Goal: Information Seeking & Learning: Learn about a topic

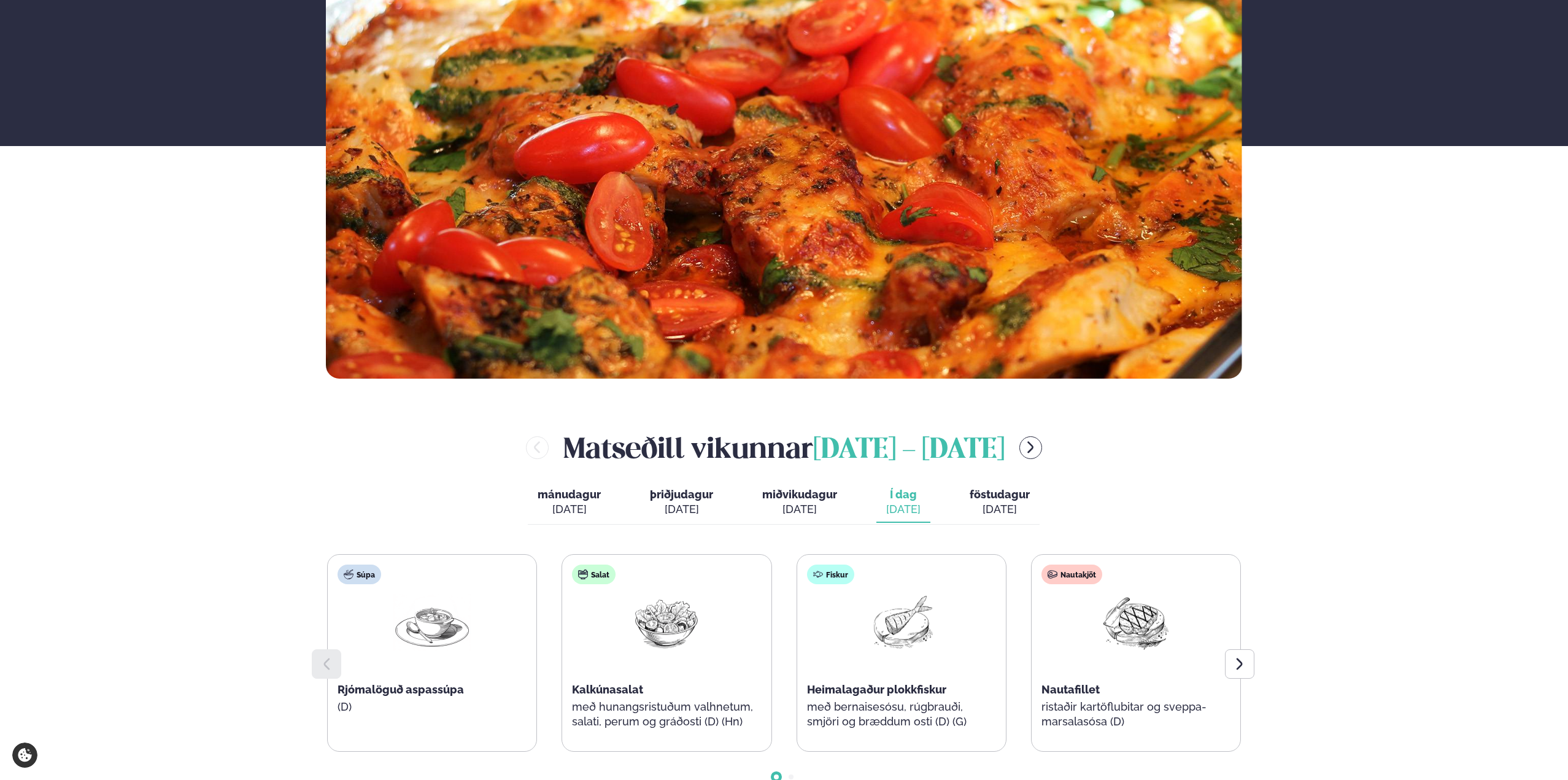
scroll to position [491, 0]
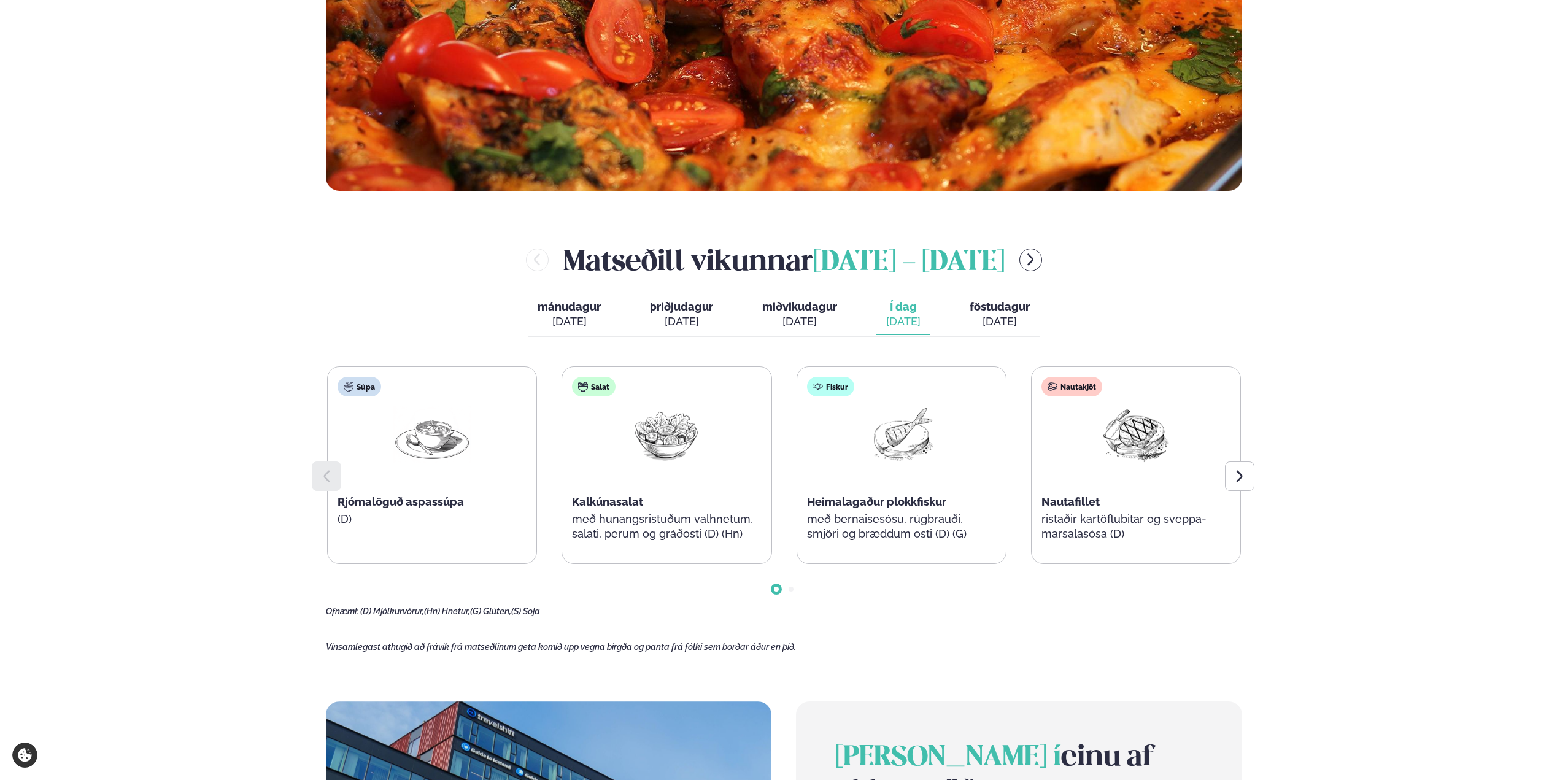
click at [1069, 245] on div "[PERSON_NAME] [DATE] - [DATE]" at bounding box center [784, 259] width 916 height 40
click at [1034, 264] on icon "menu-btn-right" at bounding box center [1031, 259] width 6 height 12
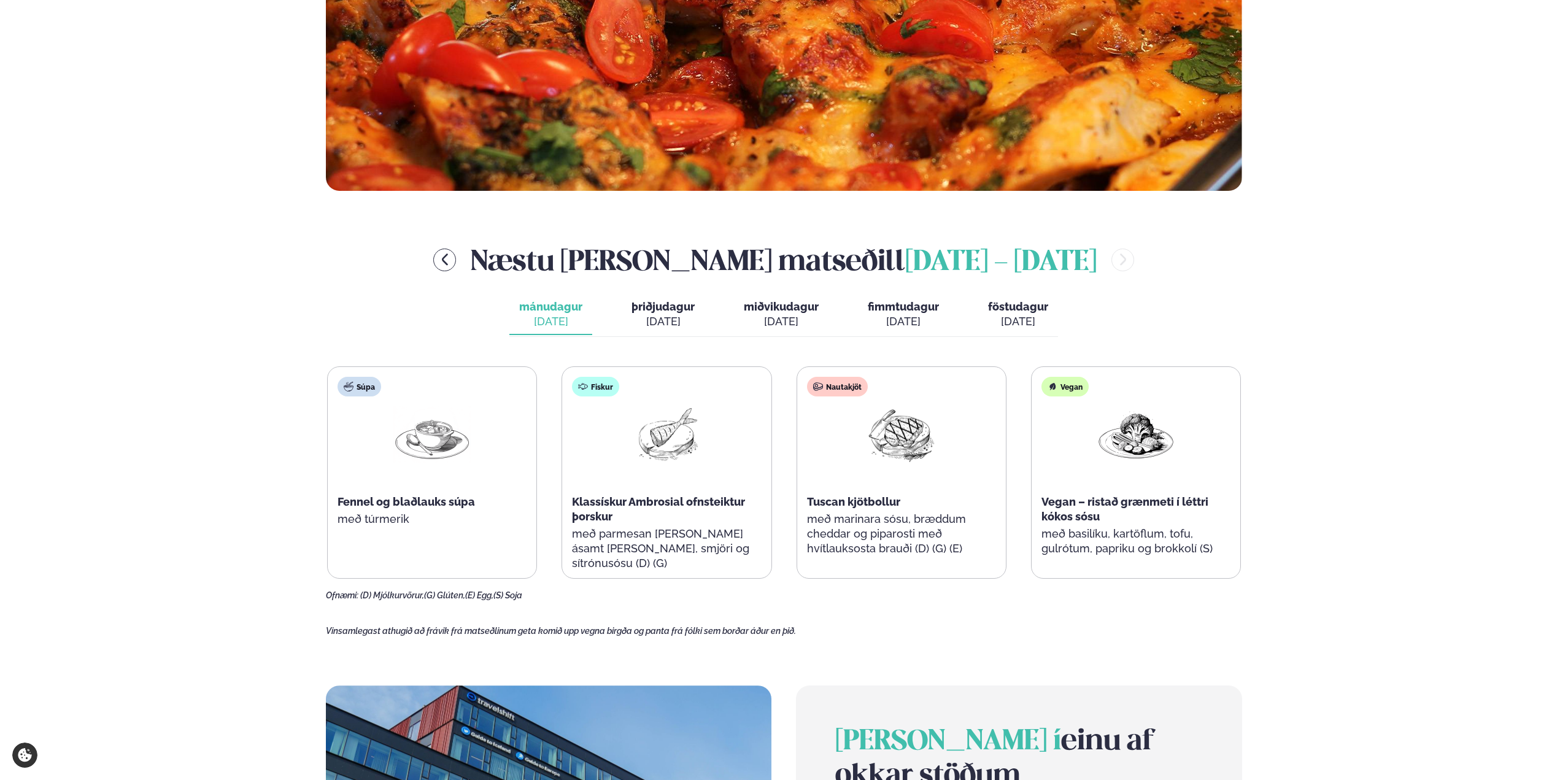
scroll to position [553, 0]
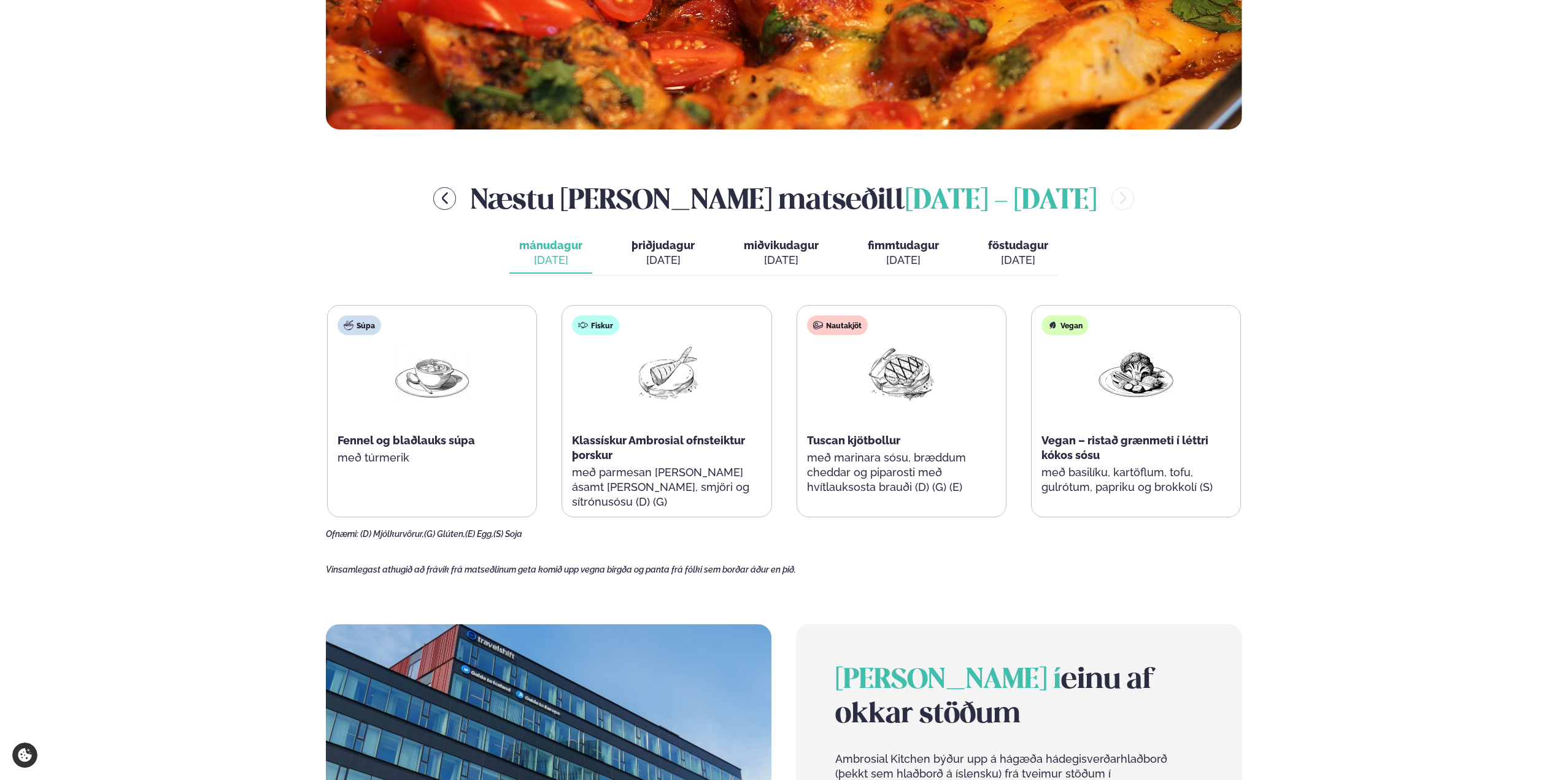
click at [675, 253] on div "[DATE]" at bounding box center [663, 260] width 64 height 15
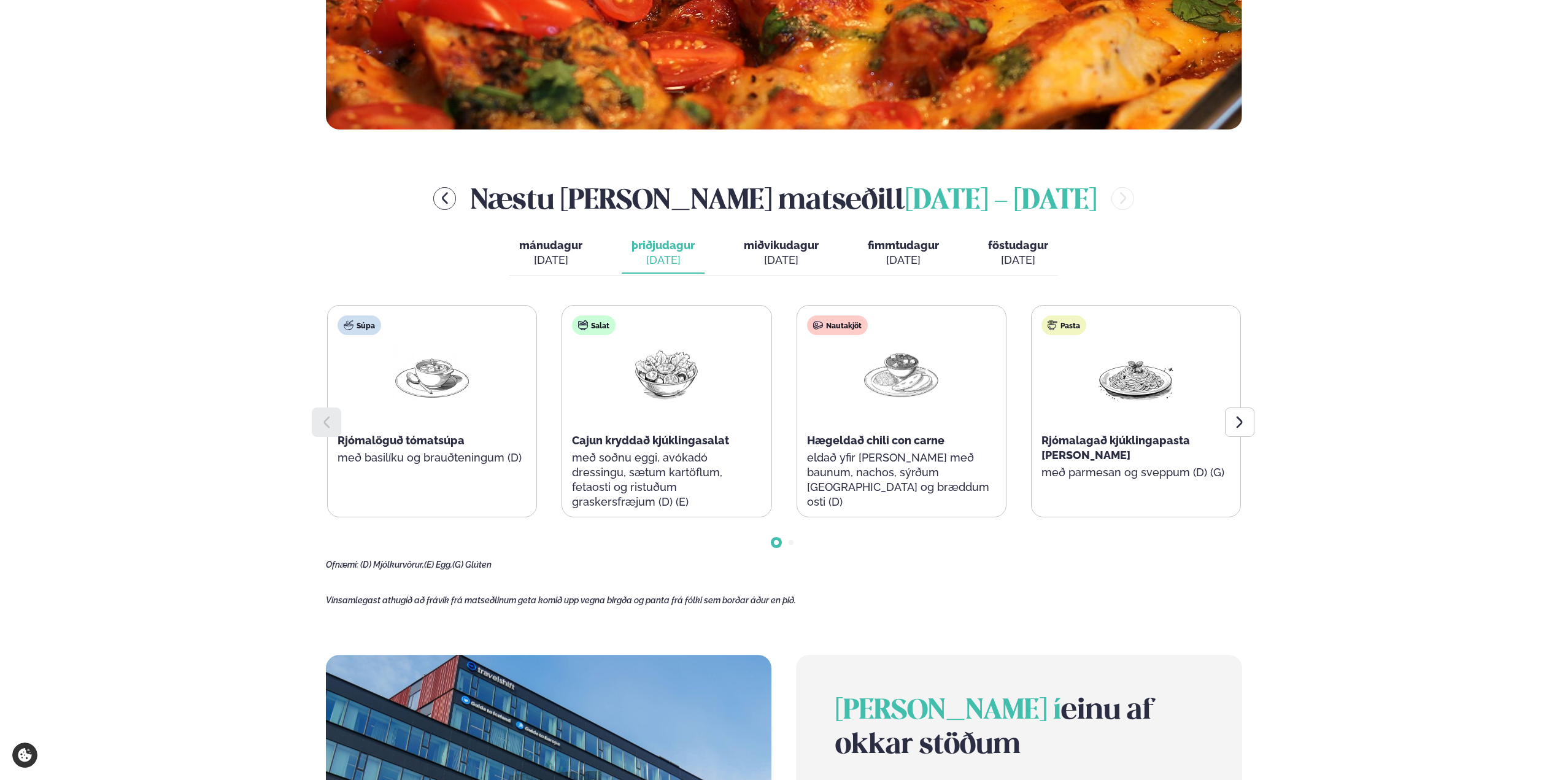
click at [792, 251] on span "miðvikudagur" at bounding box center [782, 245] width 75 height 13
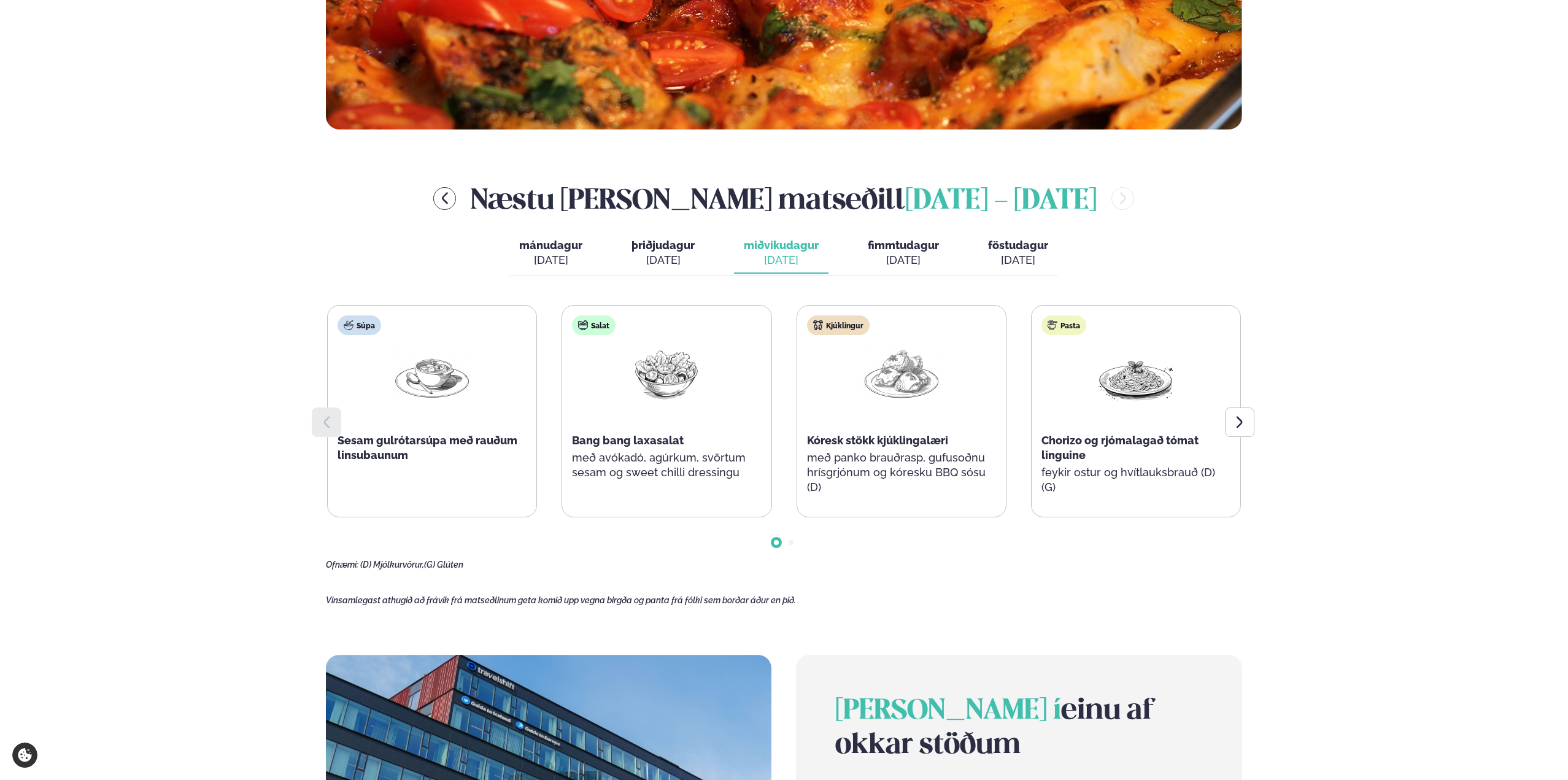
click at [902, 263] on div "[DATE]" at bounding box center [903, 260] width 71 height 15
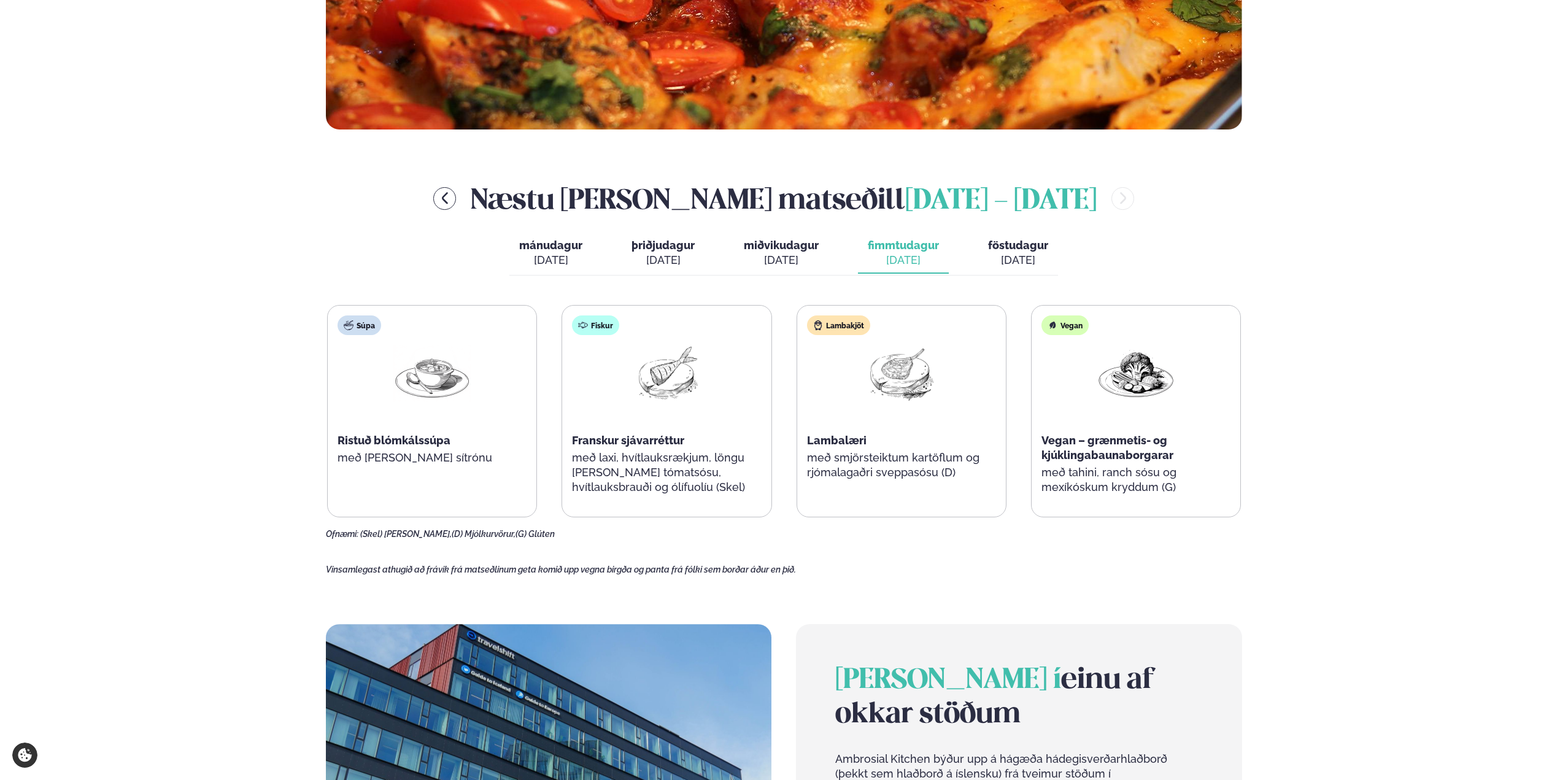
click at [794, 264] on div "[DATE]" at bounding box center [782, 260] width 75 height 15
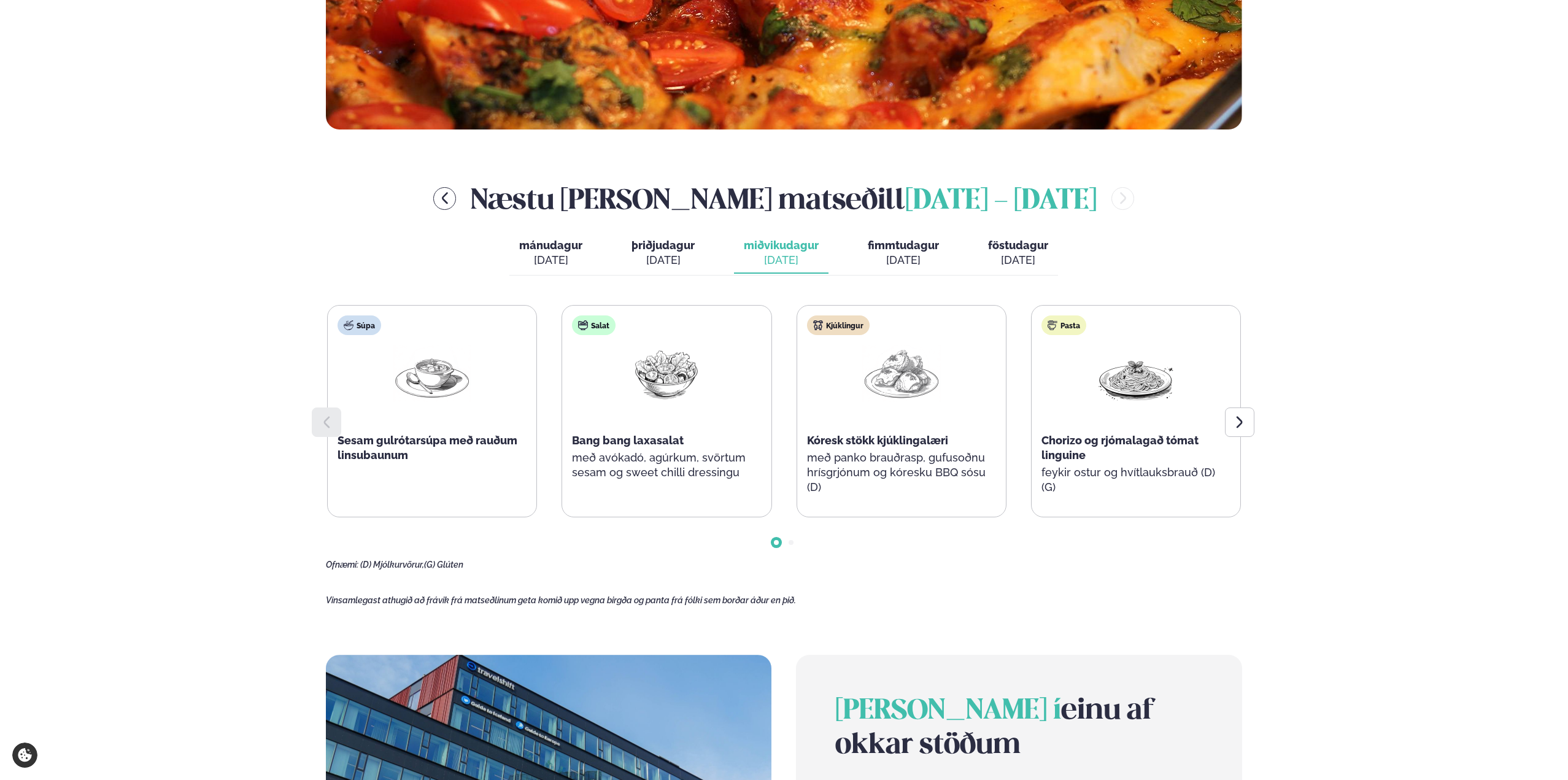
click at [906, 259] on div "[DATE]" at bounding box center [903, 260] width 71 height 15
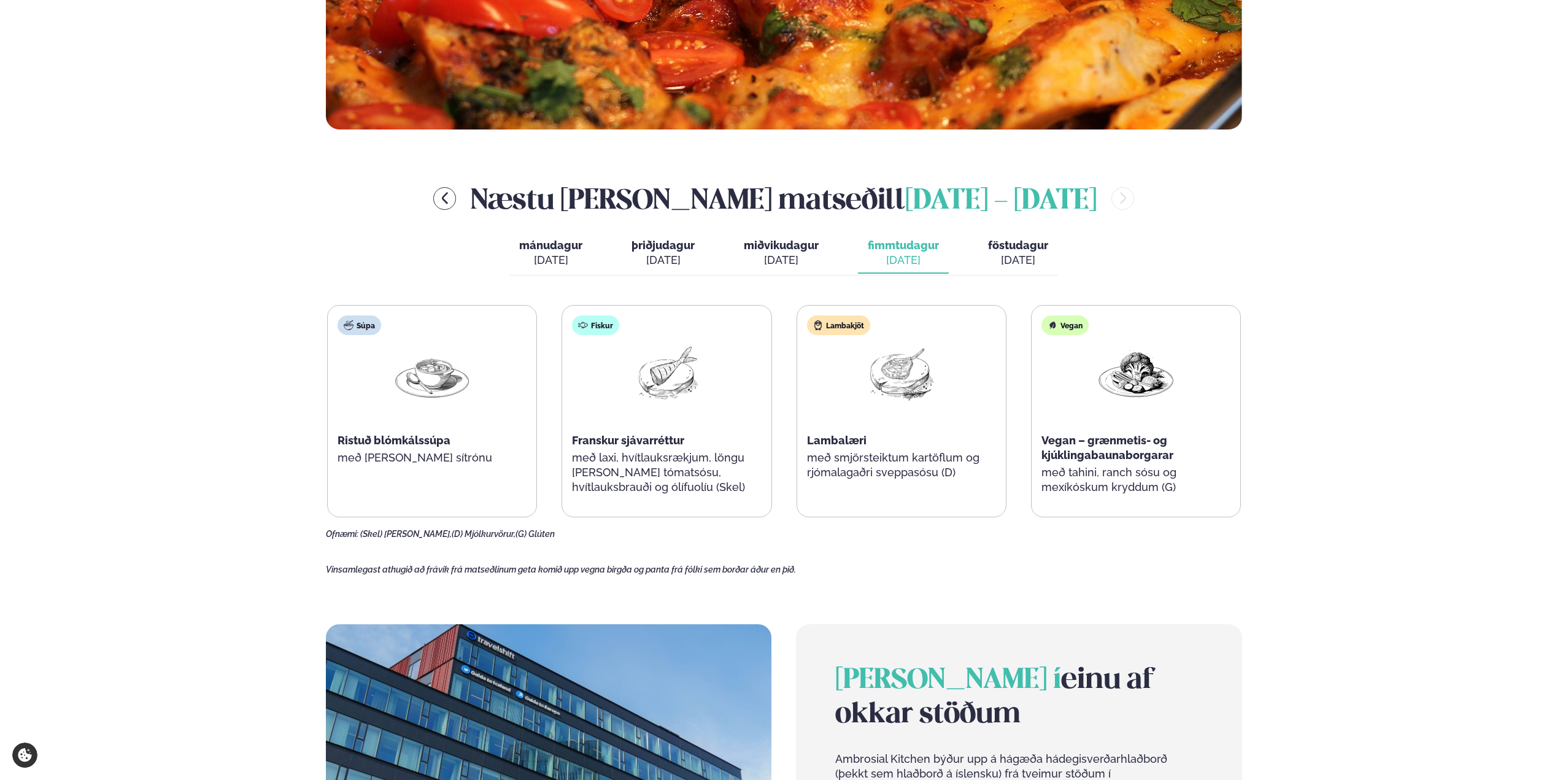
click at [1014, 255] on div "[DATE]" at bounding box center [1018, 260] width 60 height 15
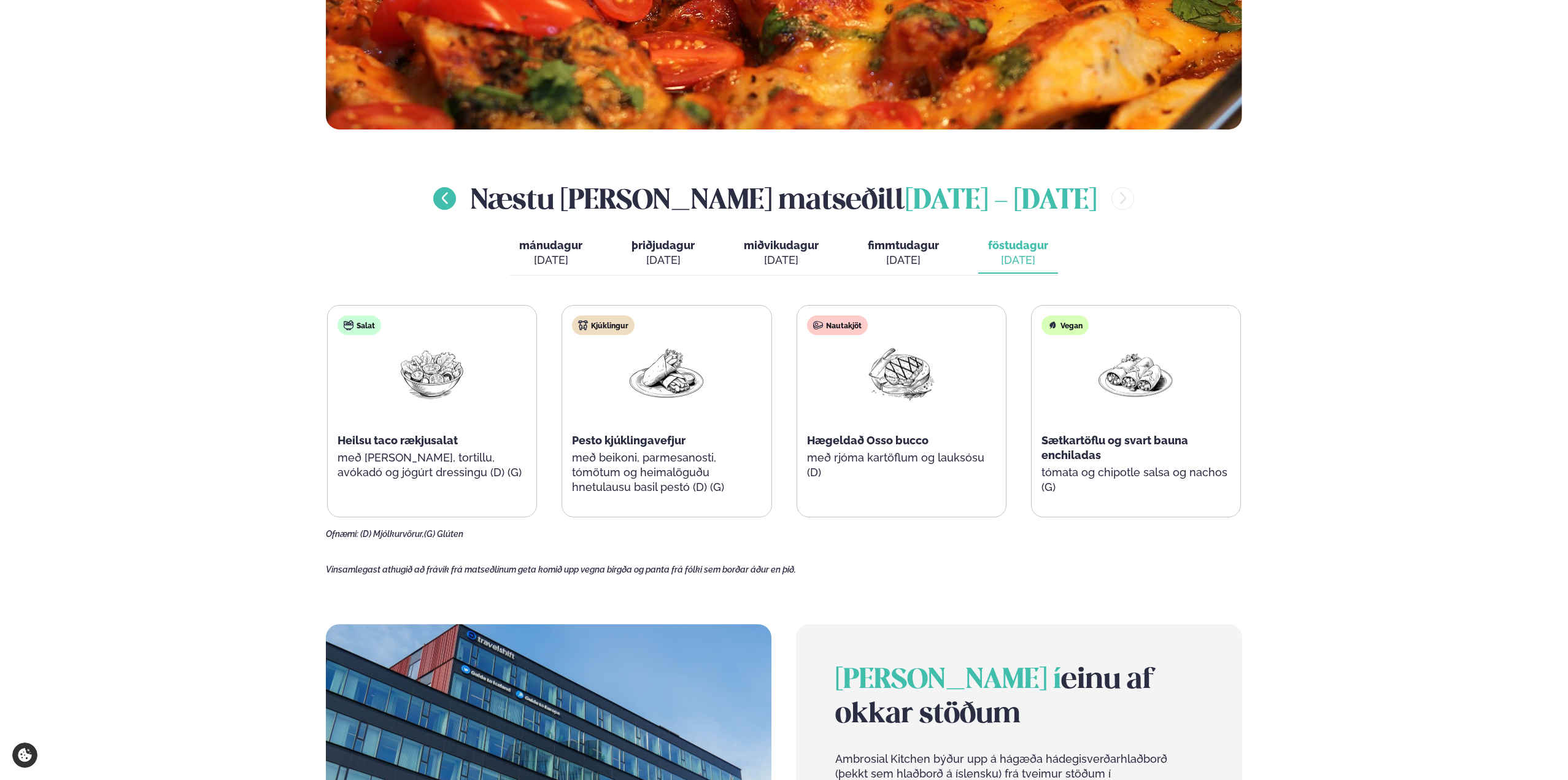
click at [452, 201] on icon "menu-btn-left" at bounding box center [445, 198] width 15 height 15
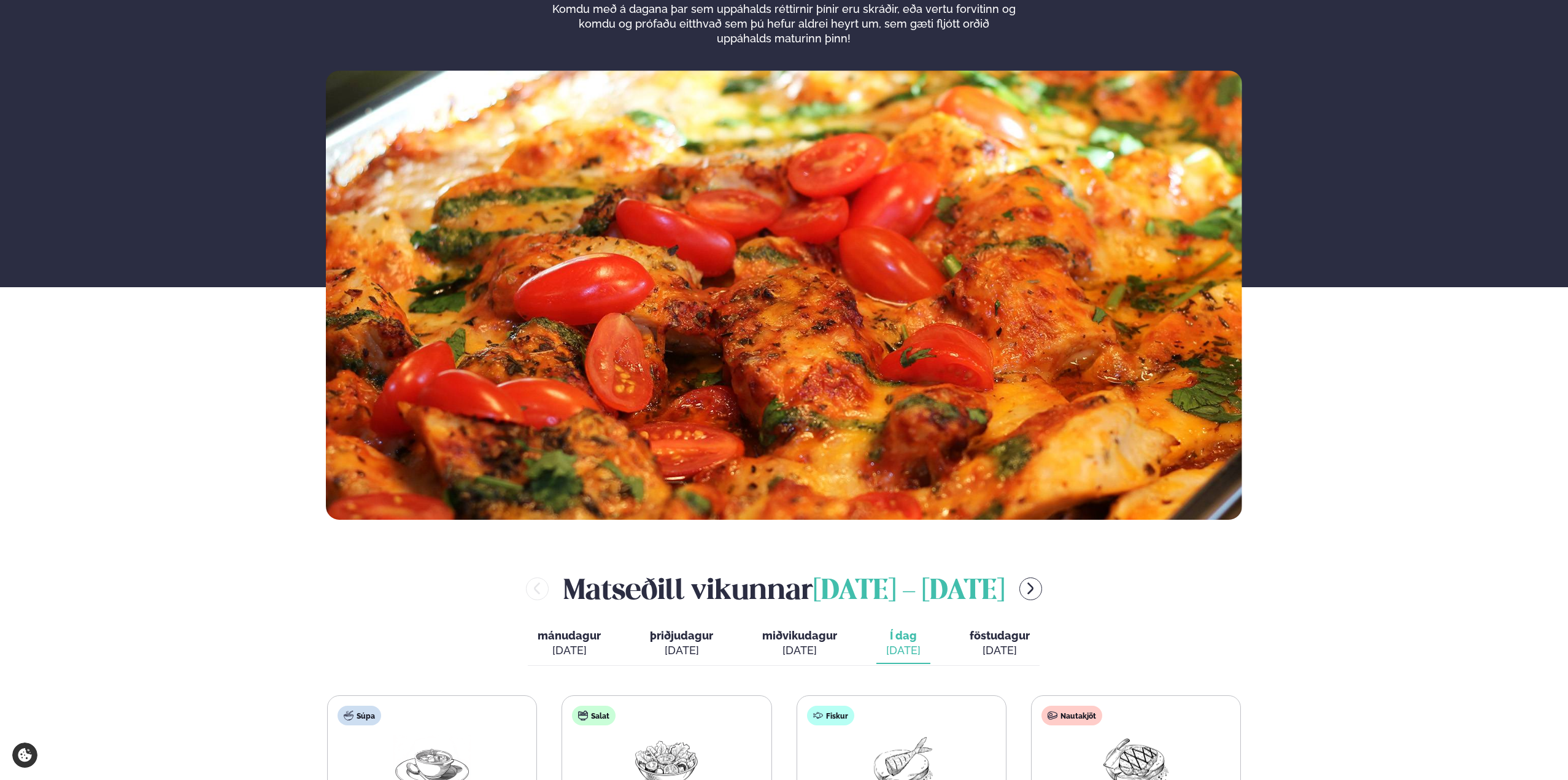
scroll to position [123, 0]
